Goal: Task Accomplishment & Management: Use online tool/utility

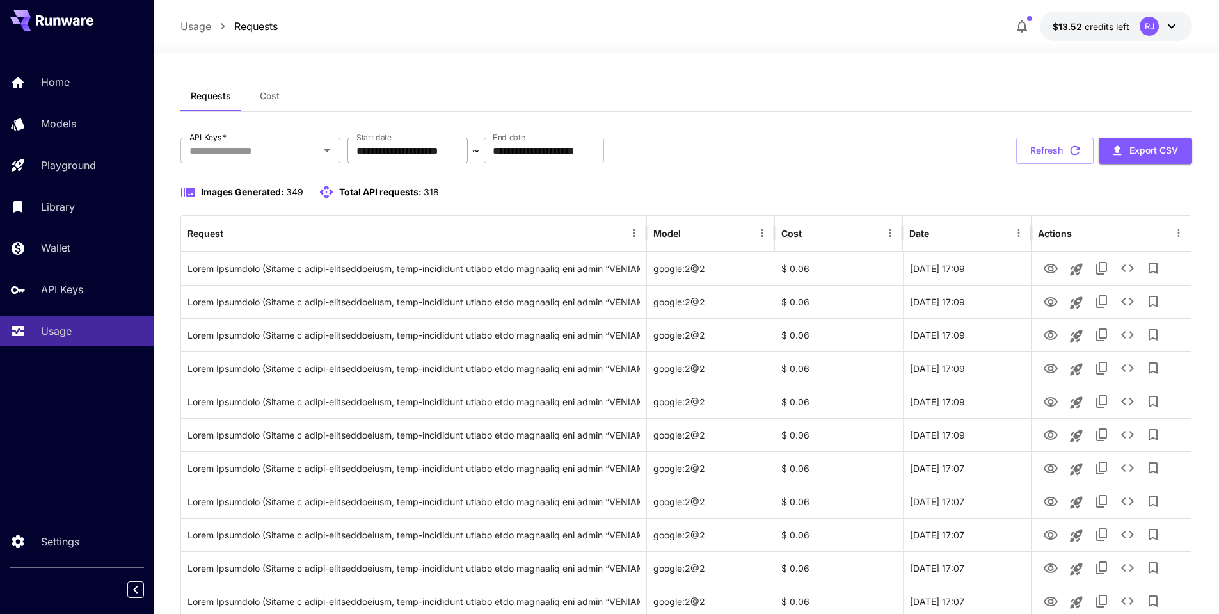
click at [405, 154] on input "**********" at bounding box center [408, 151] width 120 height 26
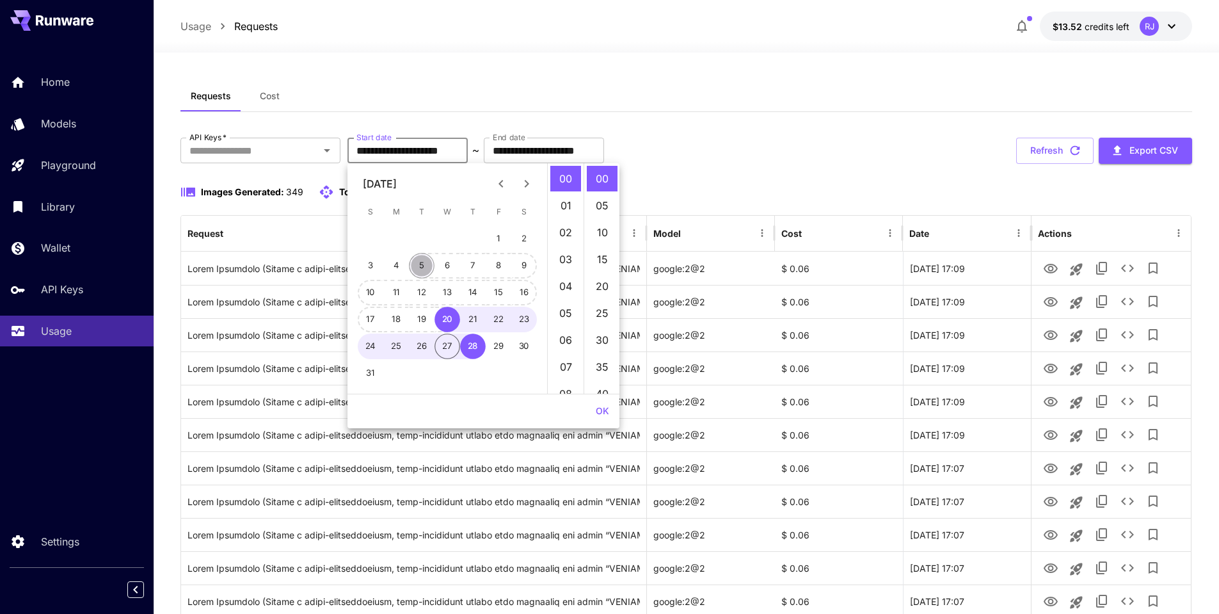
click at [422, 264] on button "5" at bounding box center [422, 266] width 26 height 26
type input "**********"
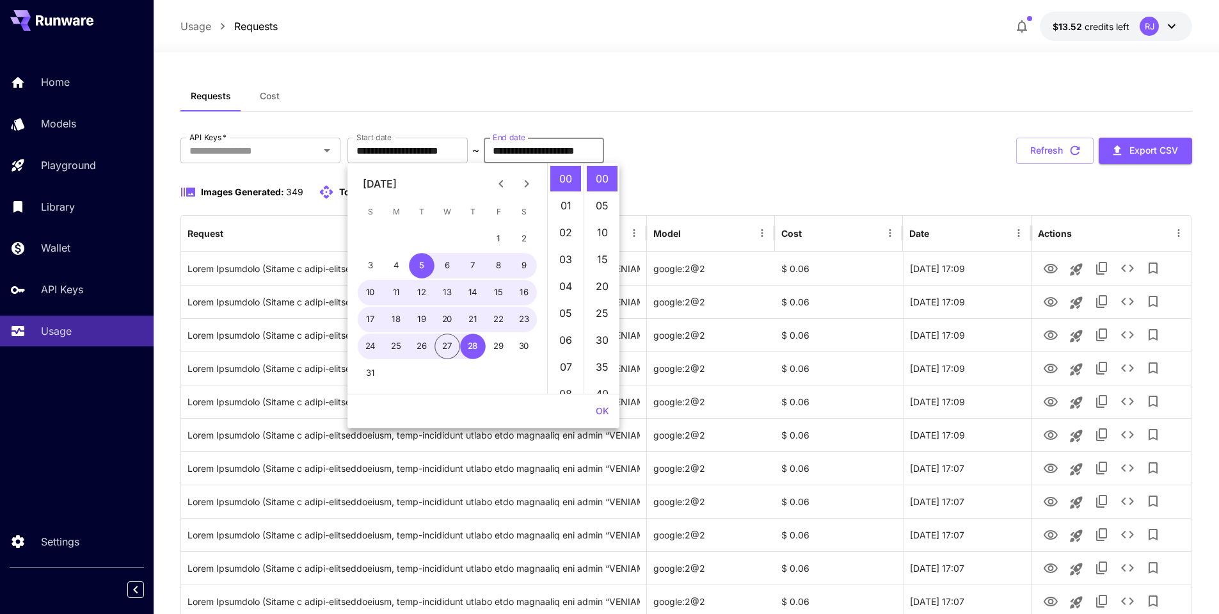
click at [557, 144] on input "**********" at bounding box center [544, 151] width 120 height 26
click at [451, 265] on button "6" at bounding box center [448, 266] width 26 height 26
type input "**********"
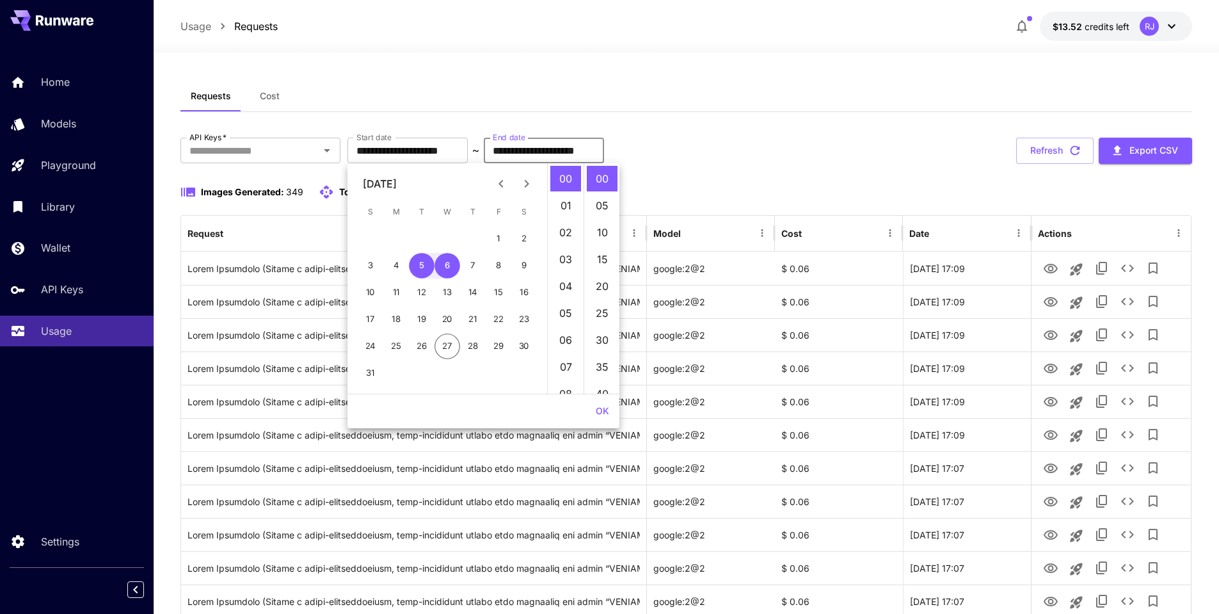
click at [600, 410] on button "OK" at bounding box center [603, 411] width 24 height 24
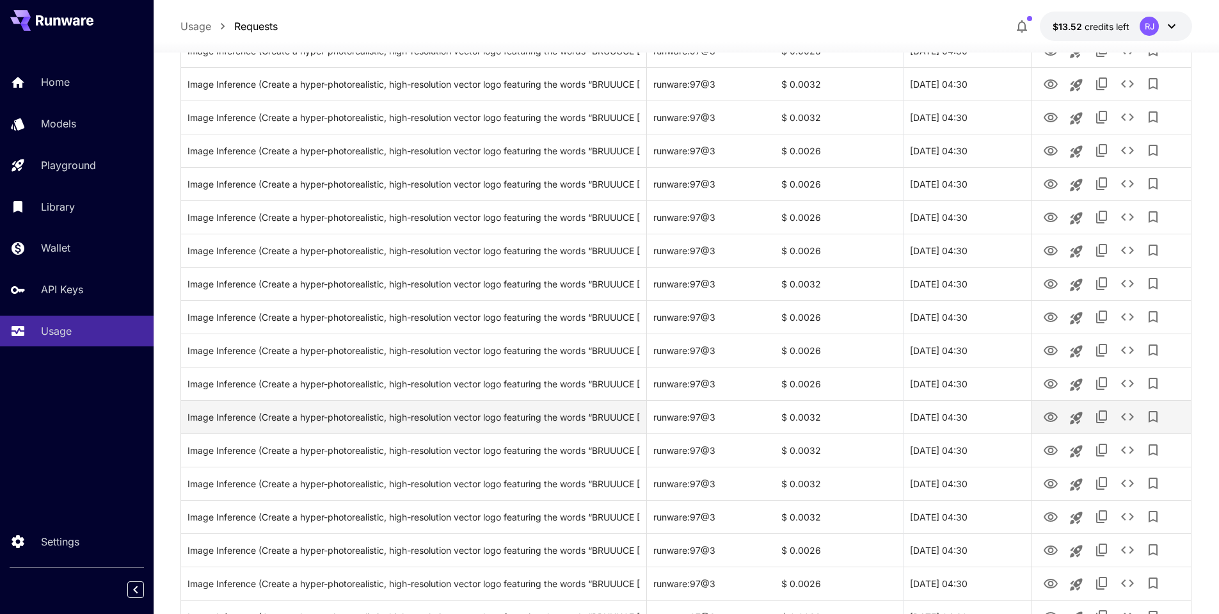
scroll to position [1375, 0]
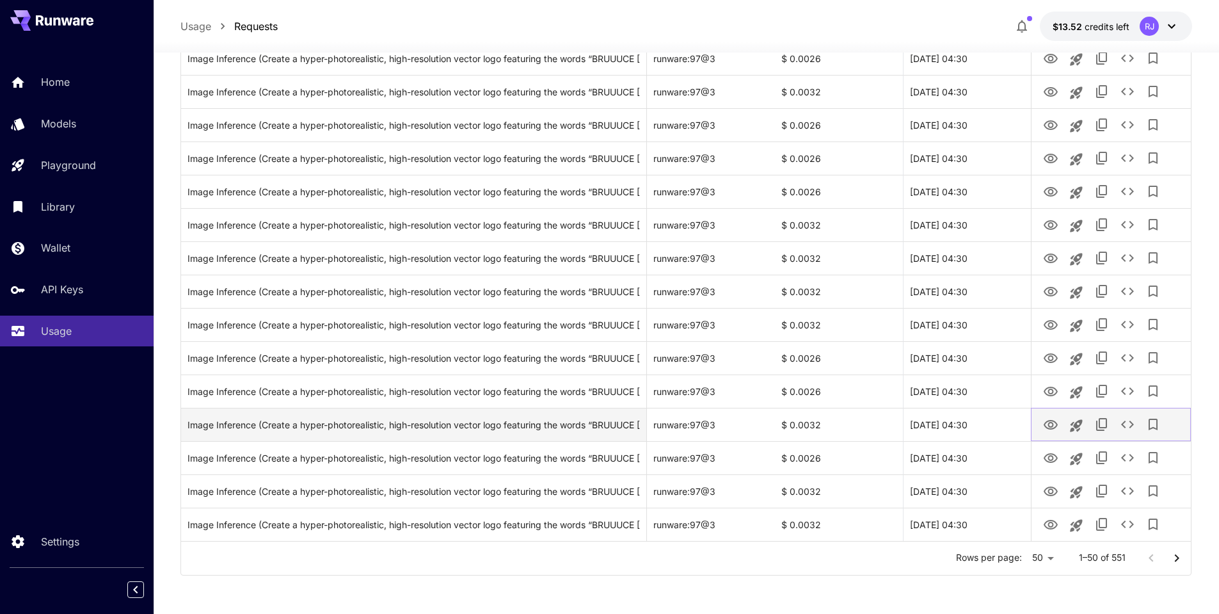
click at [1052, 426] on icon "View Image" at bounding box center [1051, 425] width 14 height 10
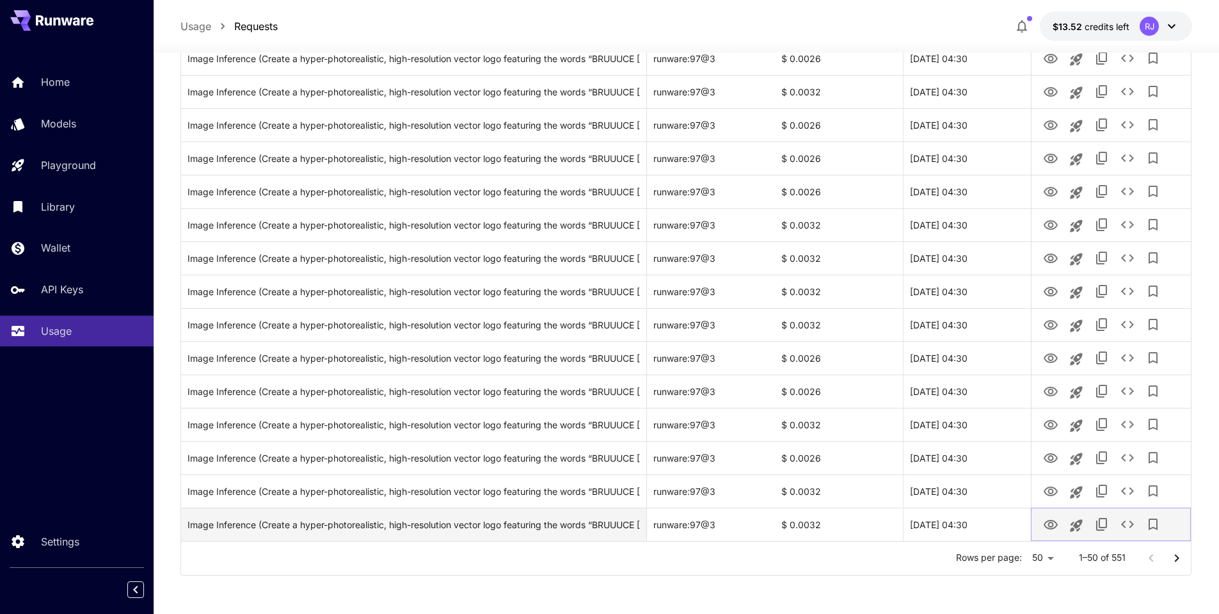
click at [1045, 521] on icon "View Image" at bounding box center [1050, 524] width 15 height 15
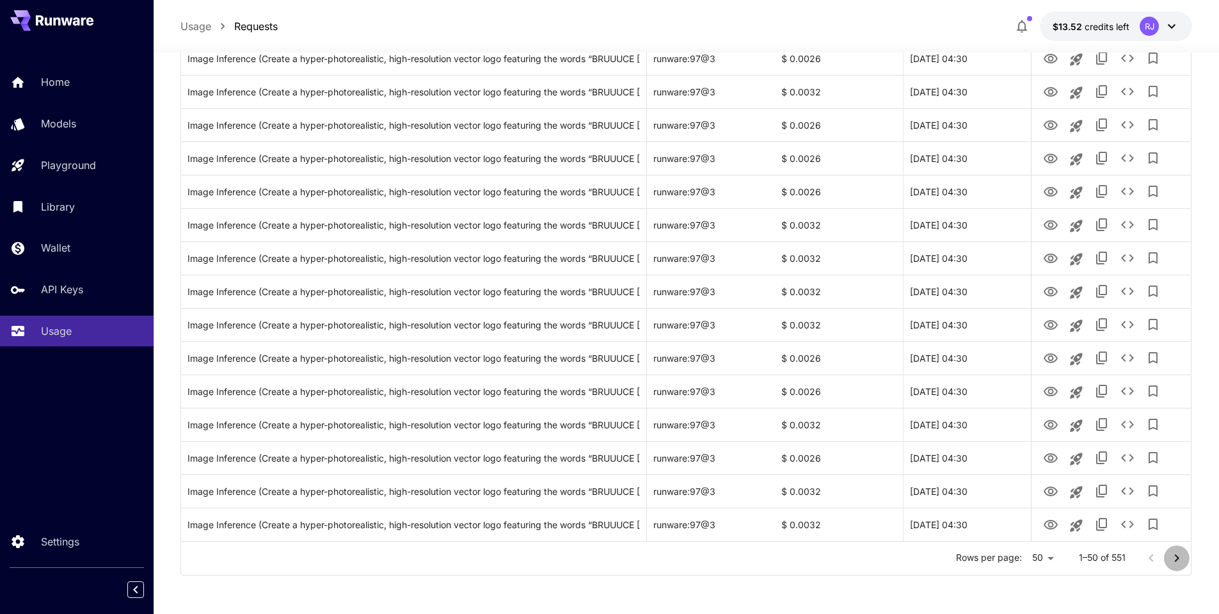
click at [1180, 559] on icon "Go to next page" at bounding box center [1176, 557] width 15 height 15
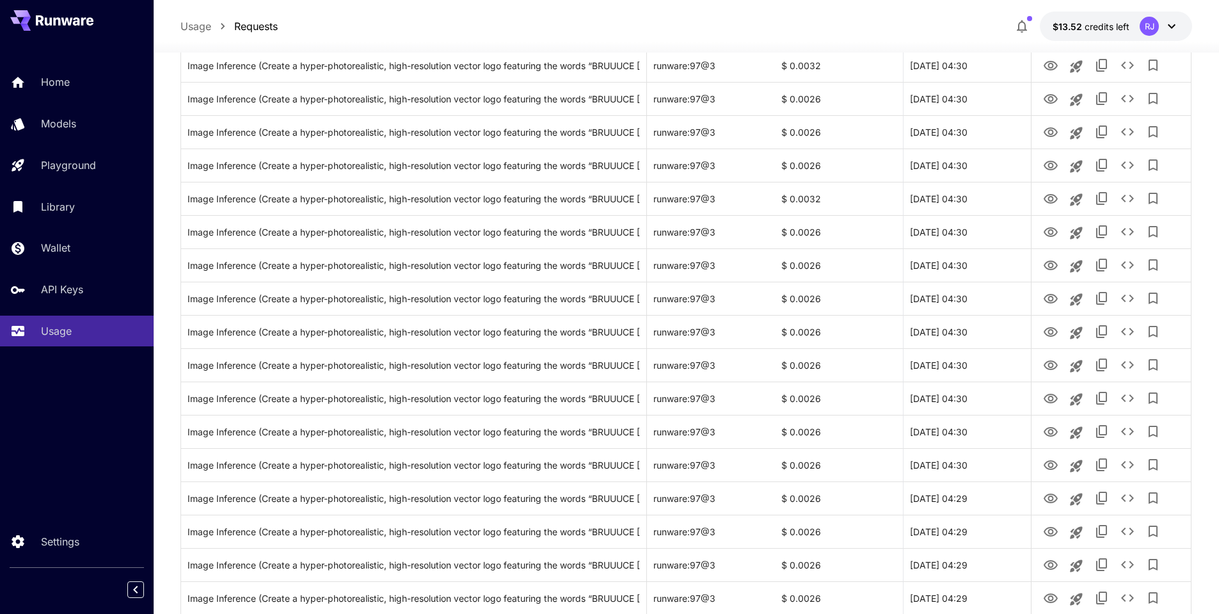
scroll to position [671, 0]
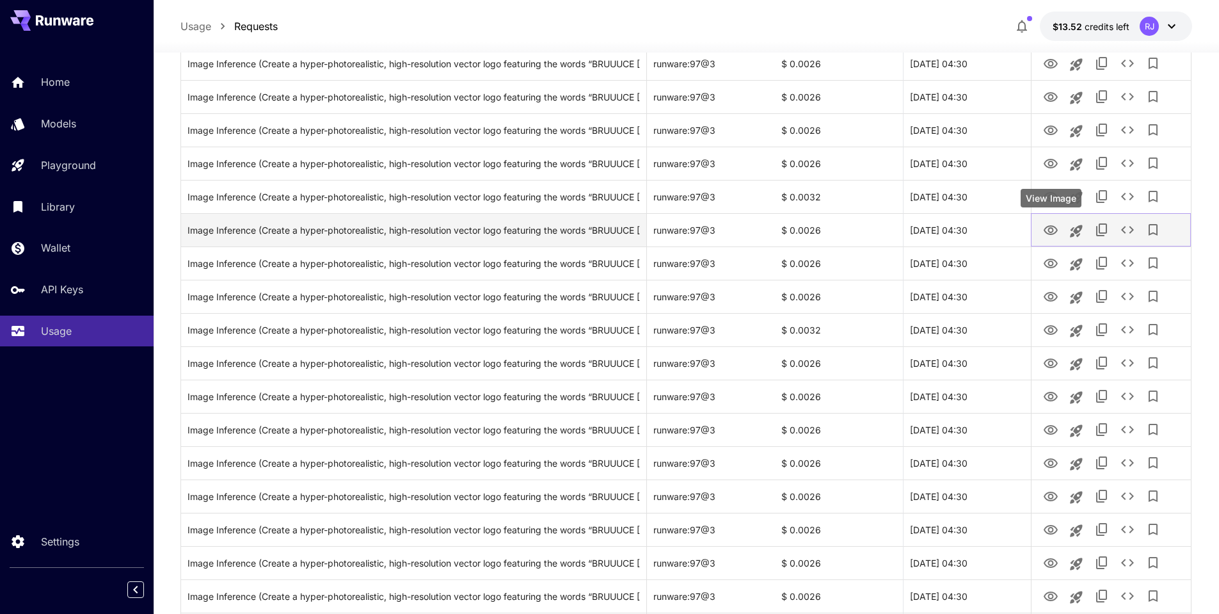
click at [1045, 230] on icon "View Image" at bounding box center [1051, 230] width 14 height 10
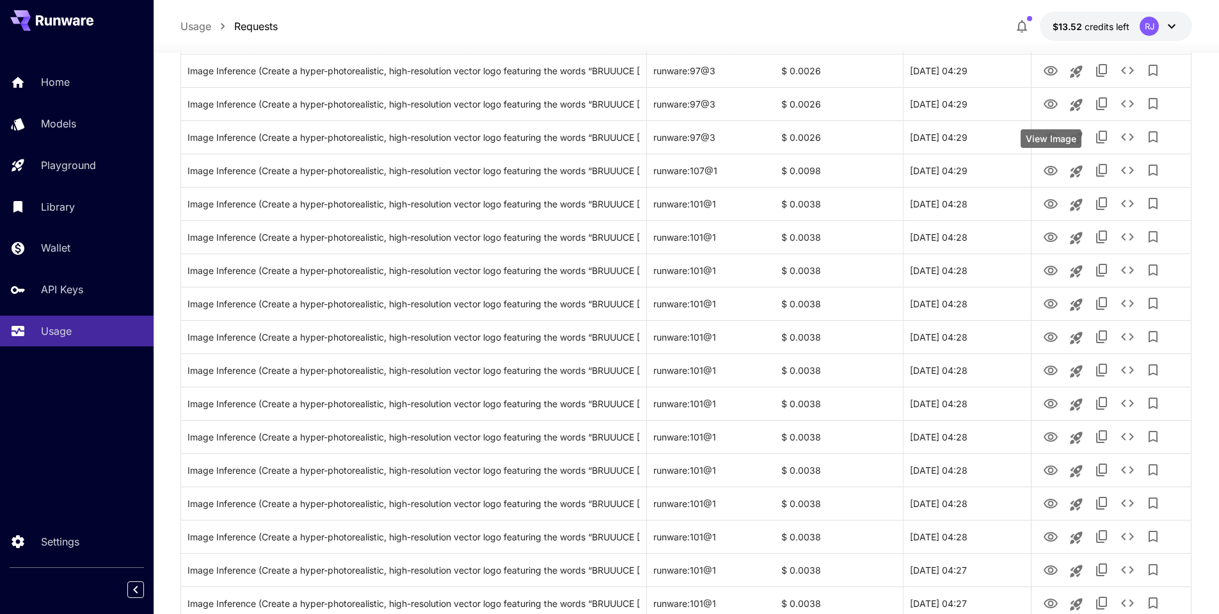
scroll to position [1375, 0]
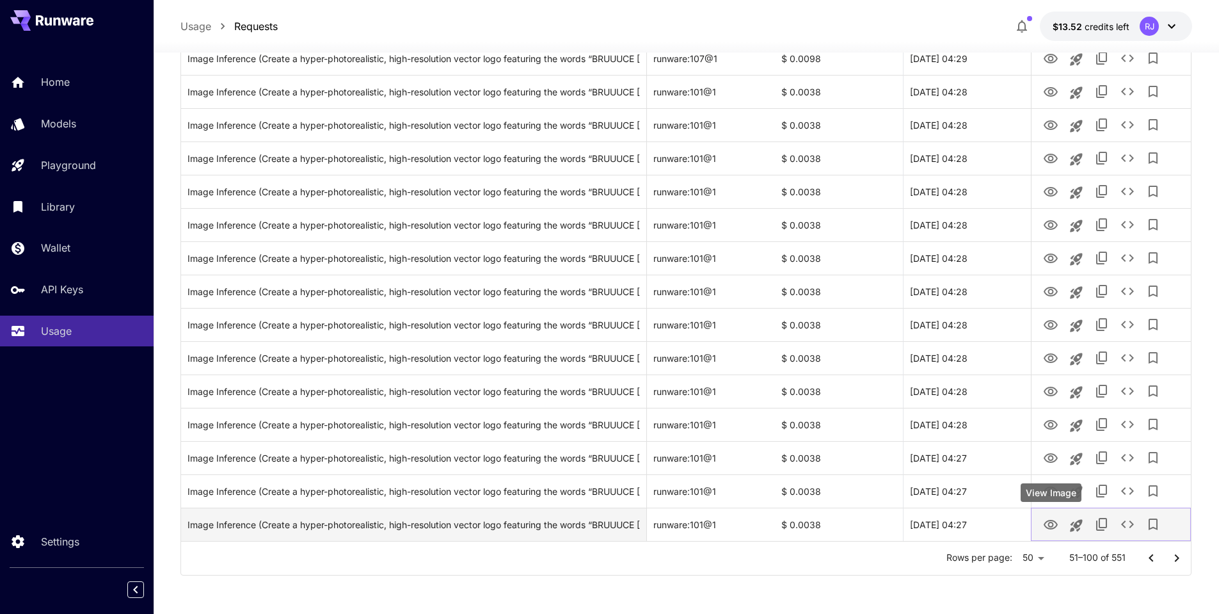
click at [1048, 525] on icon "View Image" at bounding box center [1051, 525] width 14 height 10
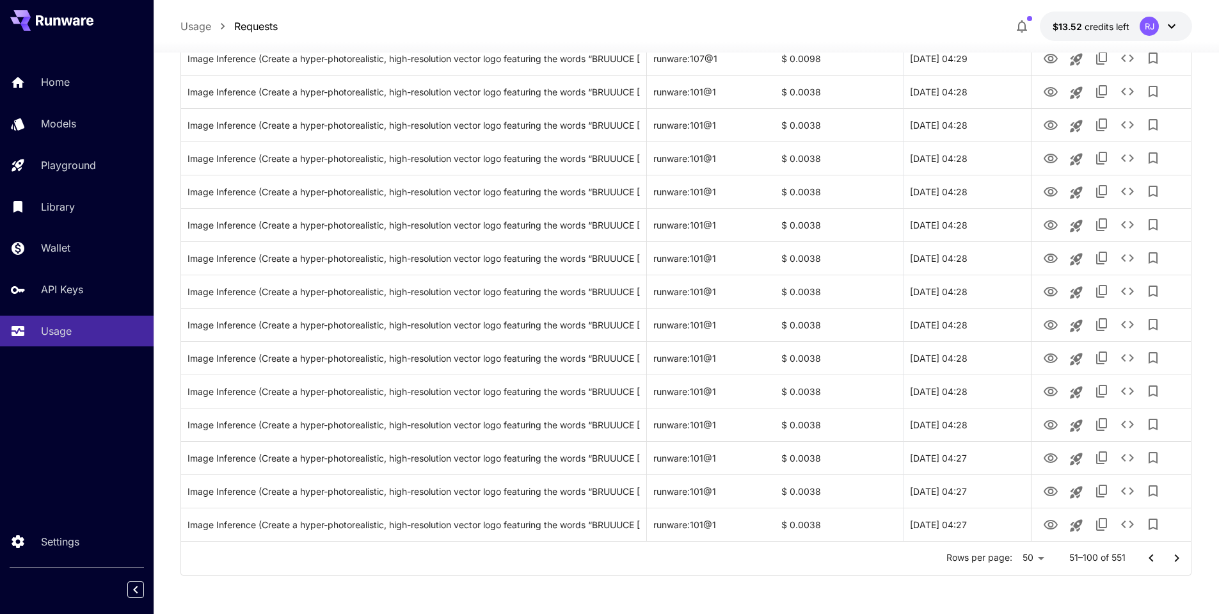
click at [1180, 557] on icon "Go to next page" at bounding box center [1176, 557] width 15 height 15
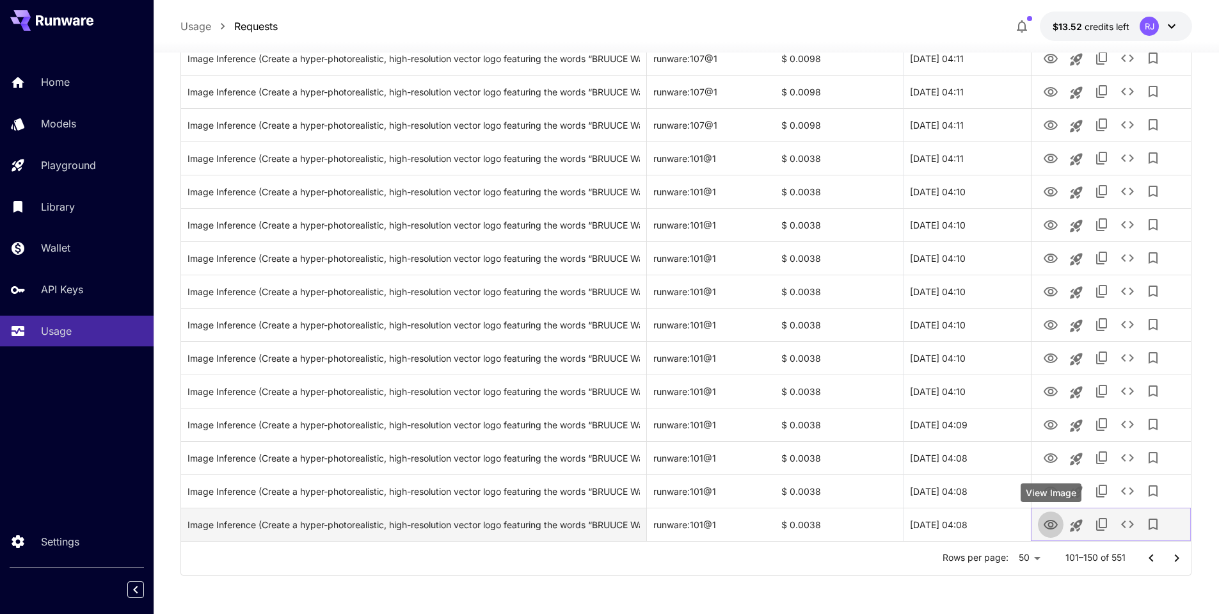
click at [1049, 524] on icon "View Image" at bounding box center [1051, 525] width 14 height 10
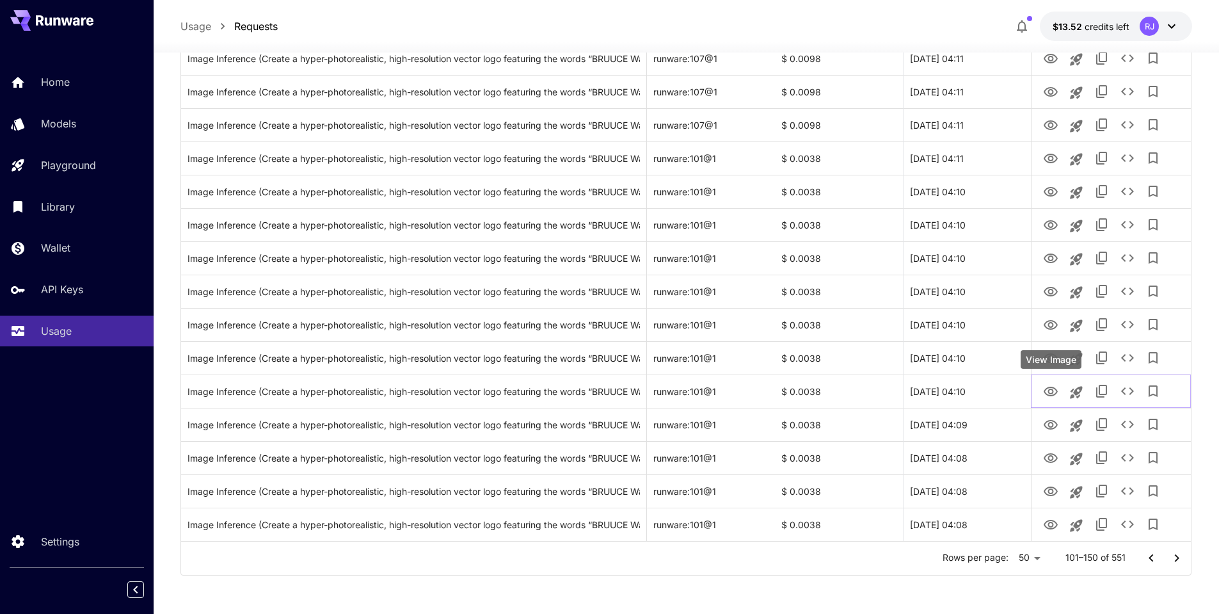
click at [1048, 360] on div "View Image" at bounding box center [1051, 359] width 61 height 19
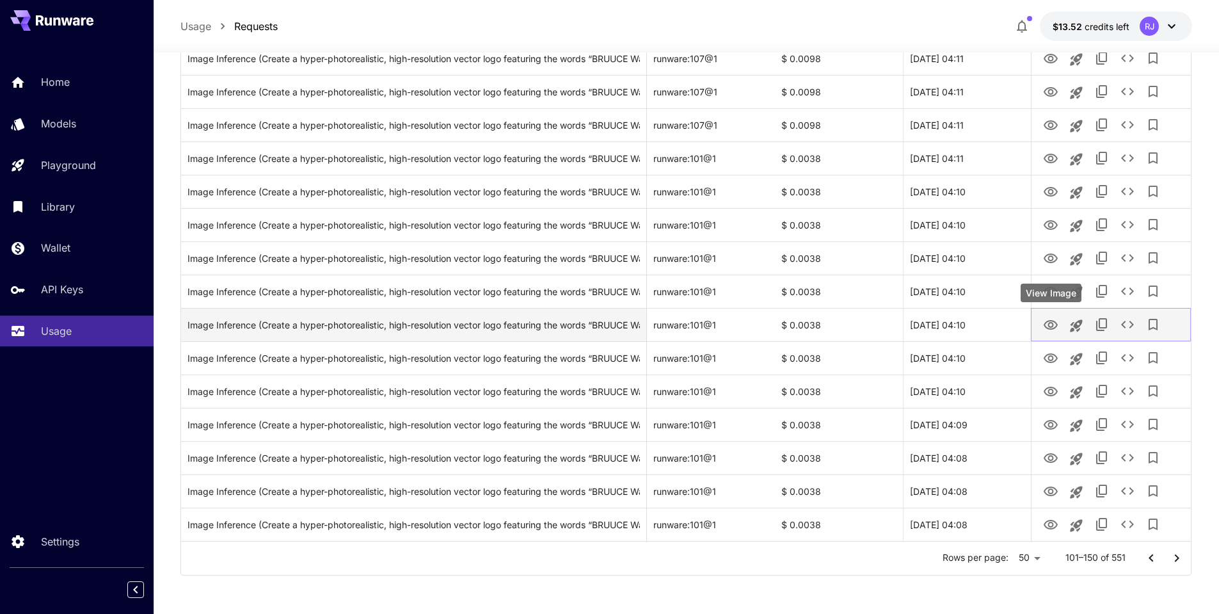
click at [1052, 325] on icon "View Image" at bounding box center [1050, 324] width 15 height 15
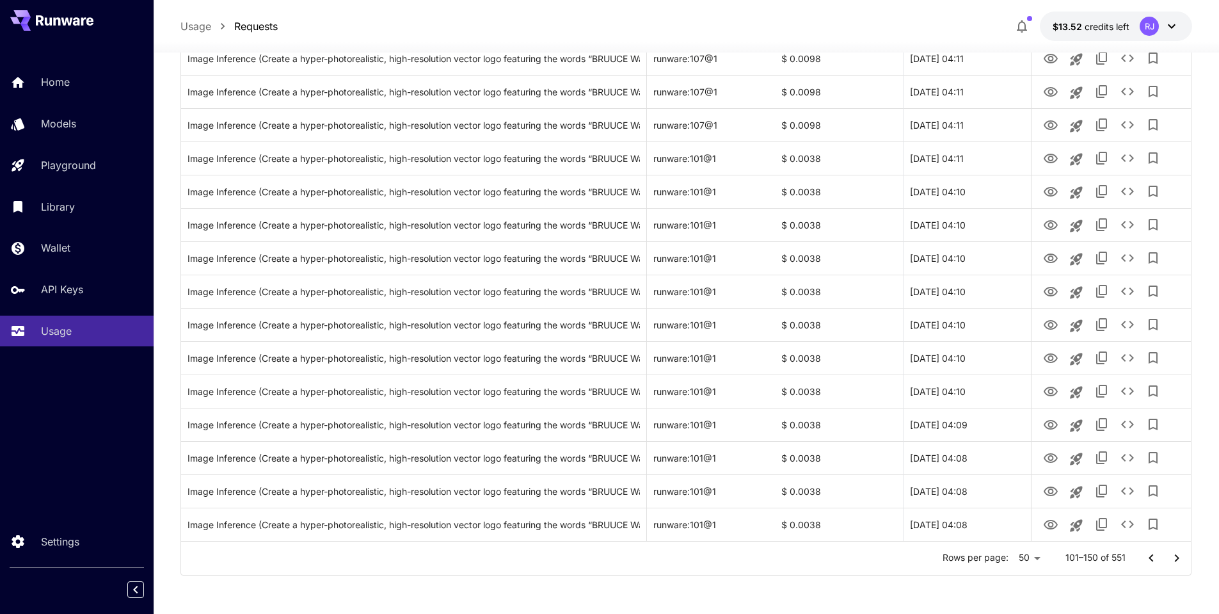
drag, startPoint x: 1180, startPoint y: 554, endPoint x: 1177, endPoint y: 548, distance: 6.9
click at [1180, 554] on icon "Go to next page" at bounding box center [1176, 557] width 15 height 15
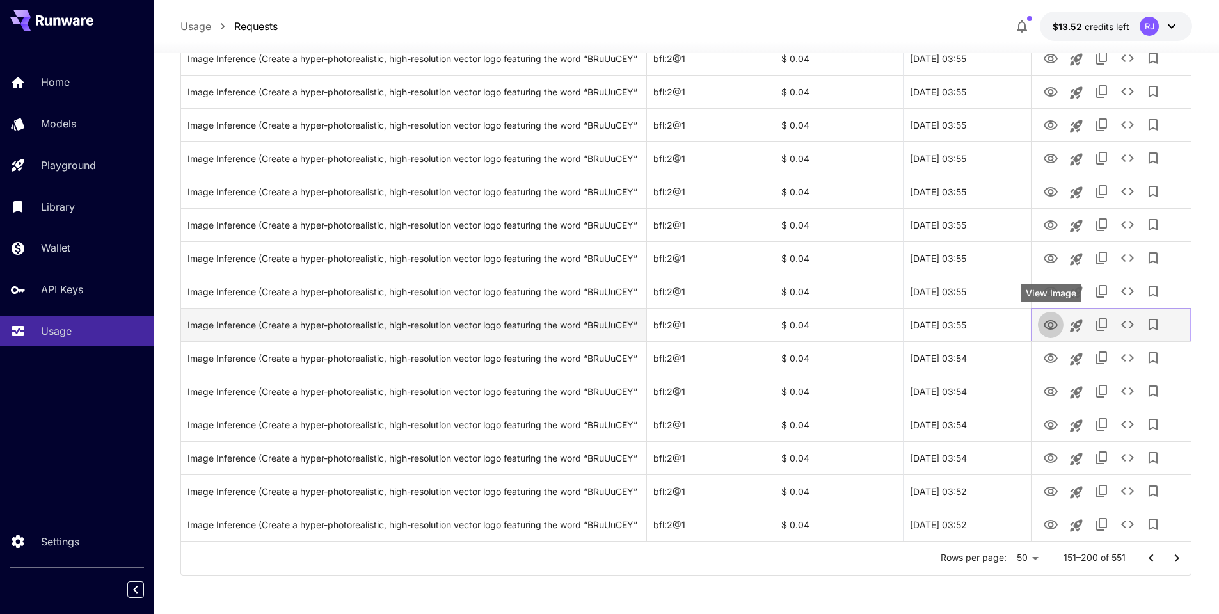
click at [1050, 326] on icon "View Image" at bounding box center [1050, 324] width 15 height 15
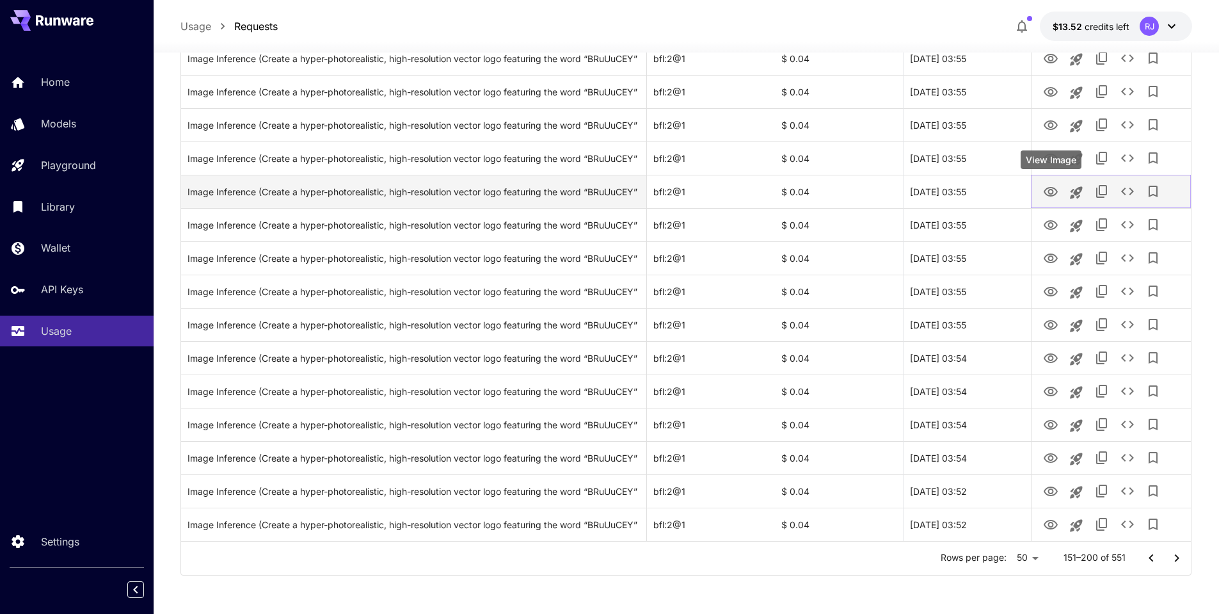
click at [1052, 193] on icon "View Image" at bounding box center [1051, 192] width 14 height 10
click at [548, 193] on div "Image Inference (Create a hyper-photorealistic, high-resolution vector logo fea…" at bounding box center [414, 191] width 452 height 33
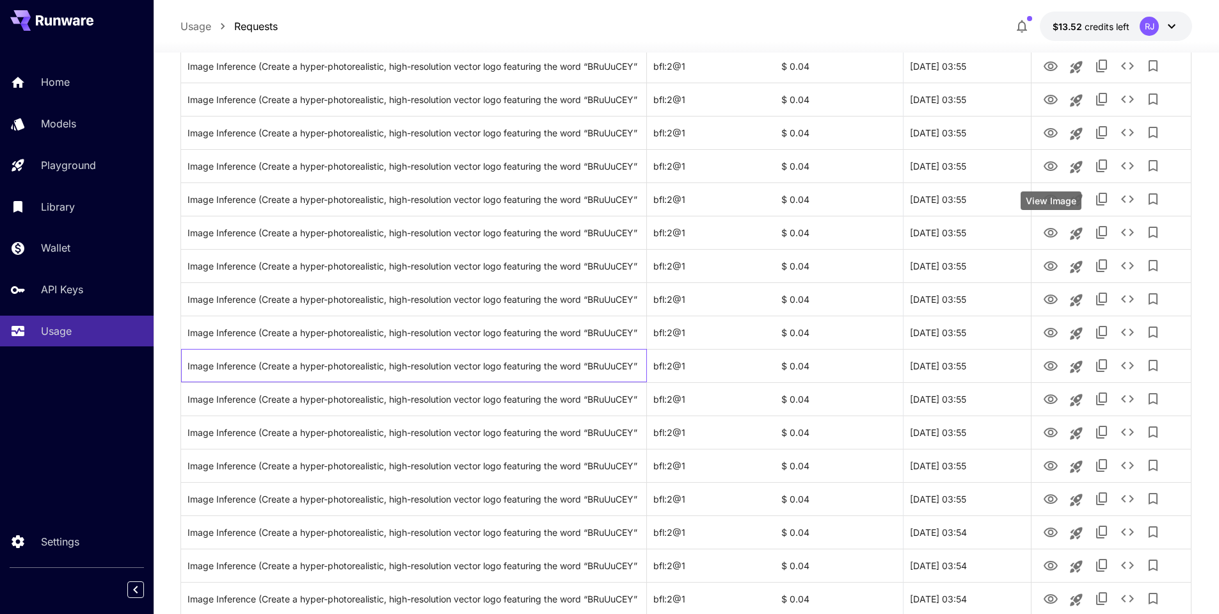
scroll to position [1183, 0]
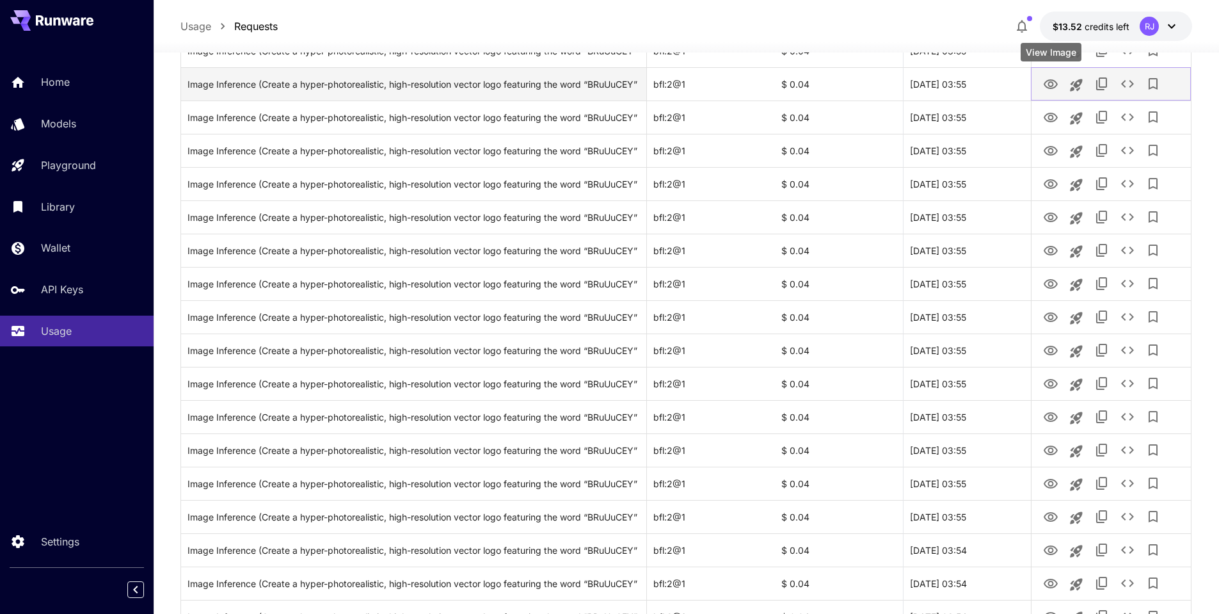
click at [1052, 86] on icon "View Image" at bounding box center [1051, 84] width 14 height 10
click at [578, 82] on div "Image Inference (Create a hyper-photorealistic, high-resolution vector logo fea…" at bounding box center [414, 84] width 452 height 33
click at [528, 84] on div "Image Inference (Create a hyper-photorealistic, high-resolution vector logo fea…" at bounding box center [414, 84] width 452 height 33
